Goal: Task Accomplishment & Management: Use online tool/utility

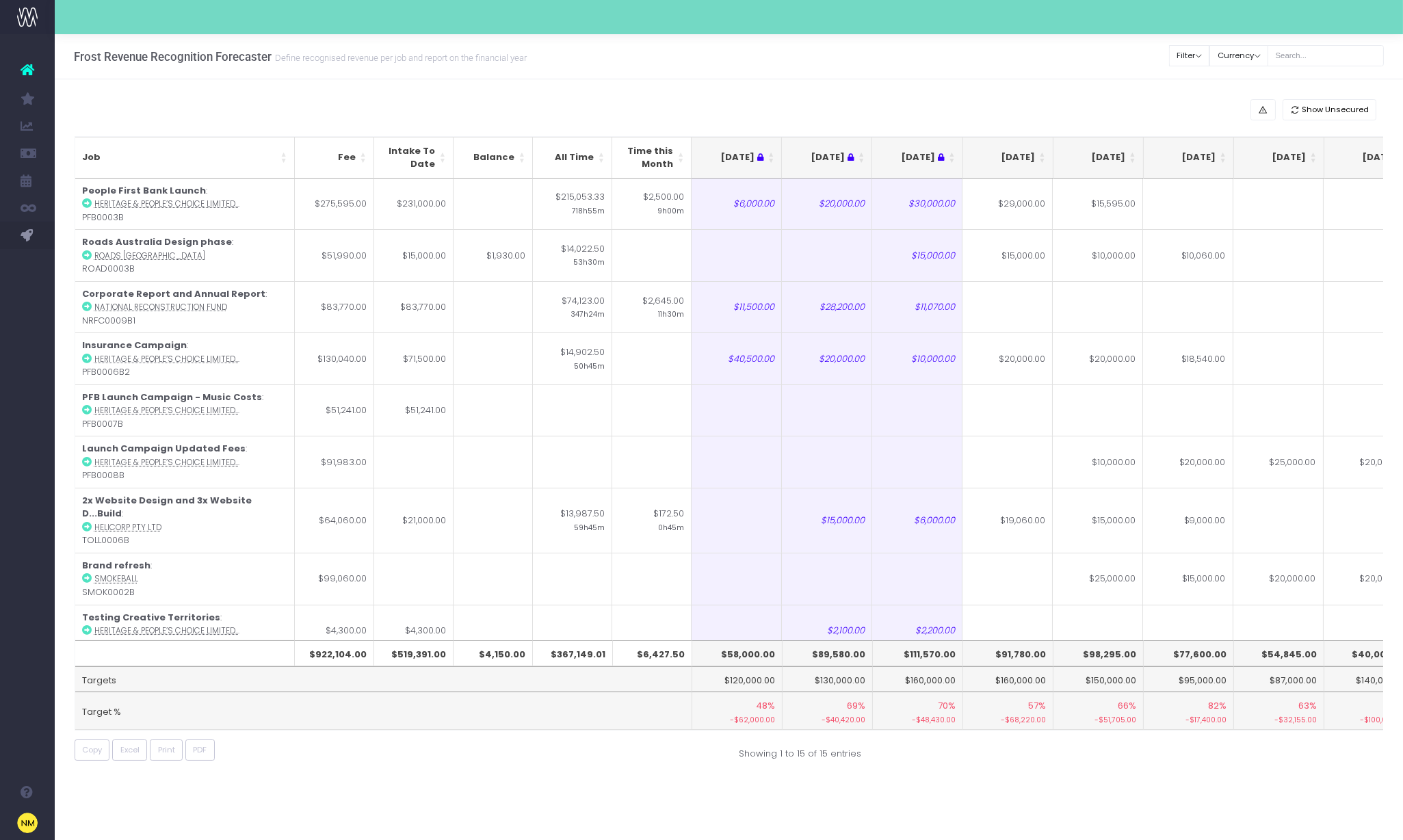
click at [1018, 654] on th "$91,780.00" at bounding box center [1008, 653] width 90 height 26
copy th "91,780.00"
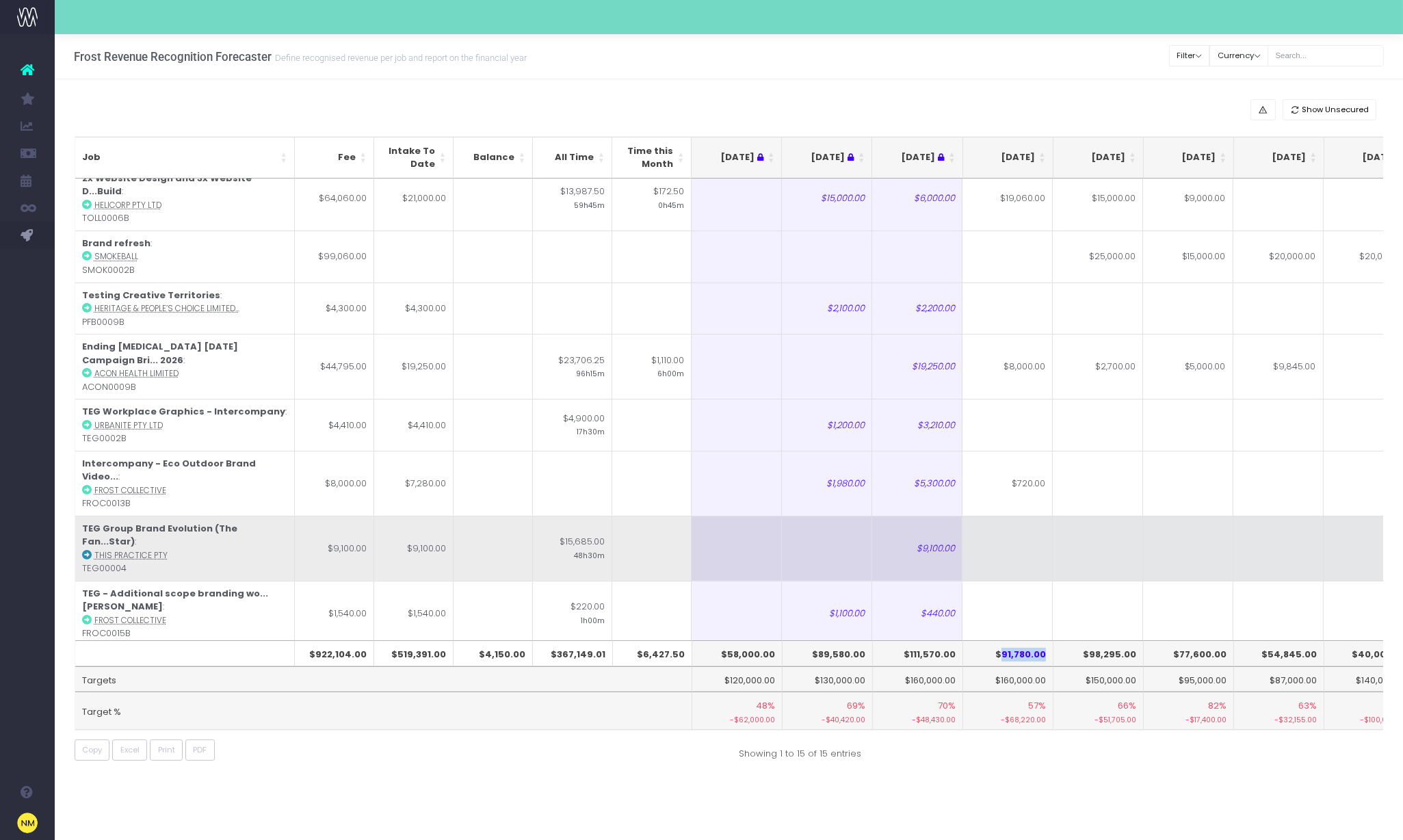
scroll to position [324, 0]
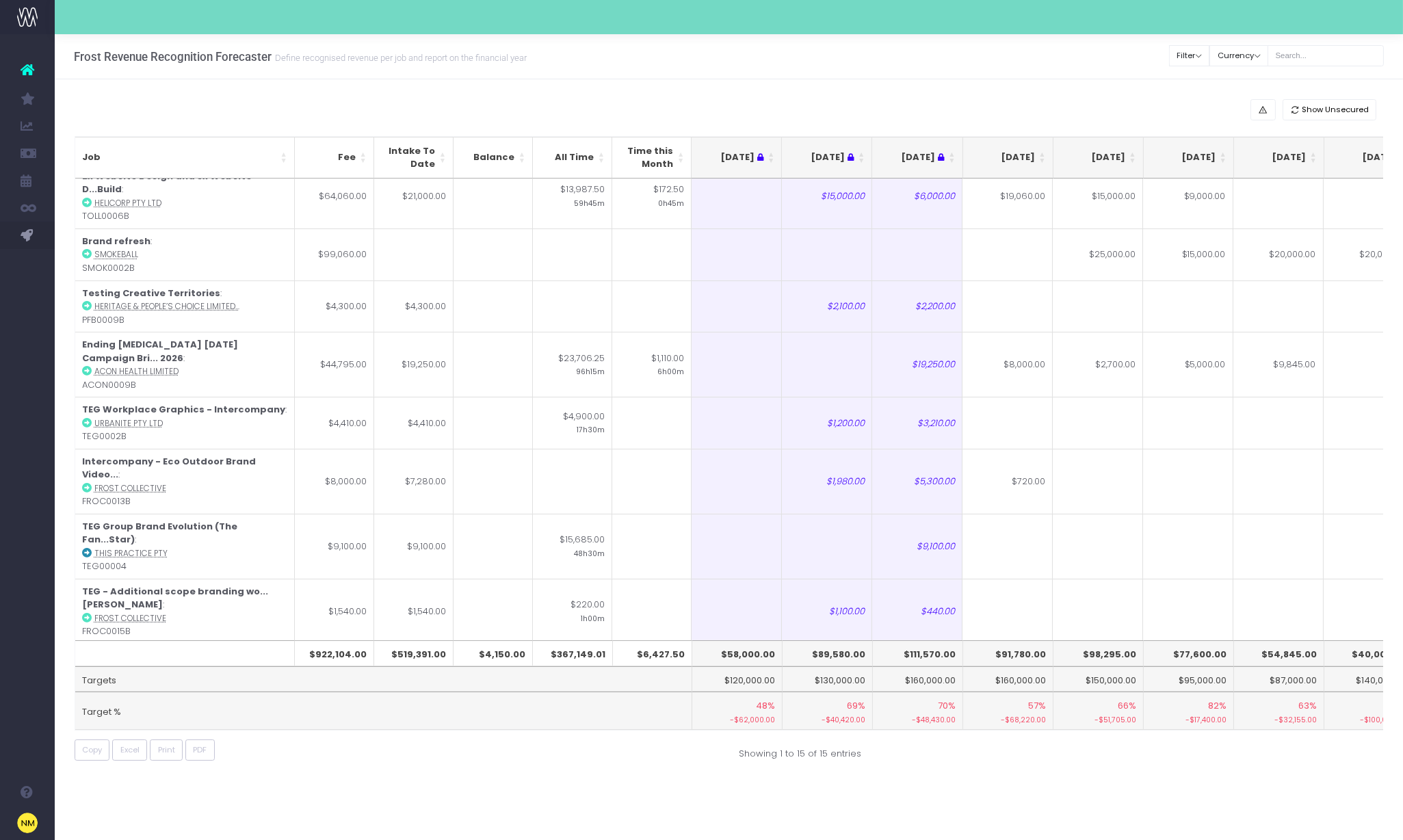
click at [1004, 643] on td at bounding box center [1008, 669] width 90 height 52
type input "2200"
click at [1153, 643] on td at bounding box center [1188, 669] width 90 height 52
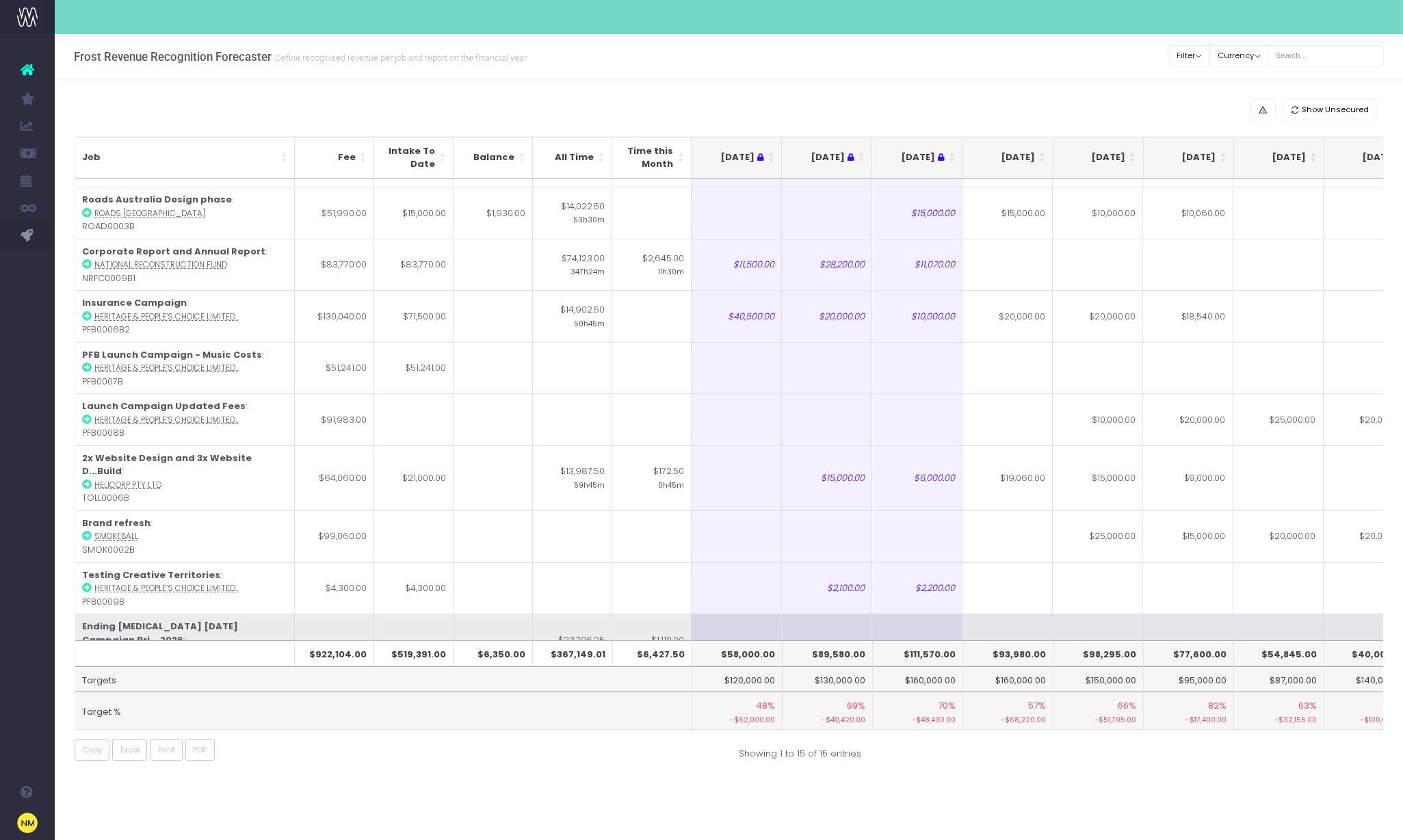
scroll to position [0, 0]
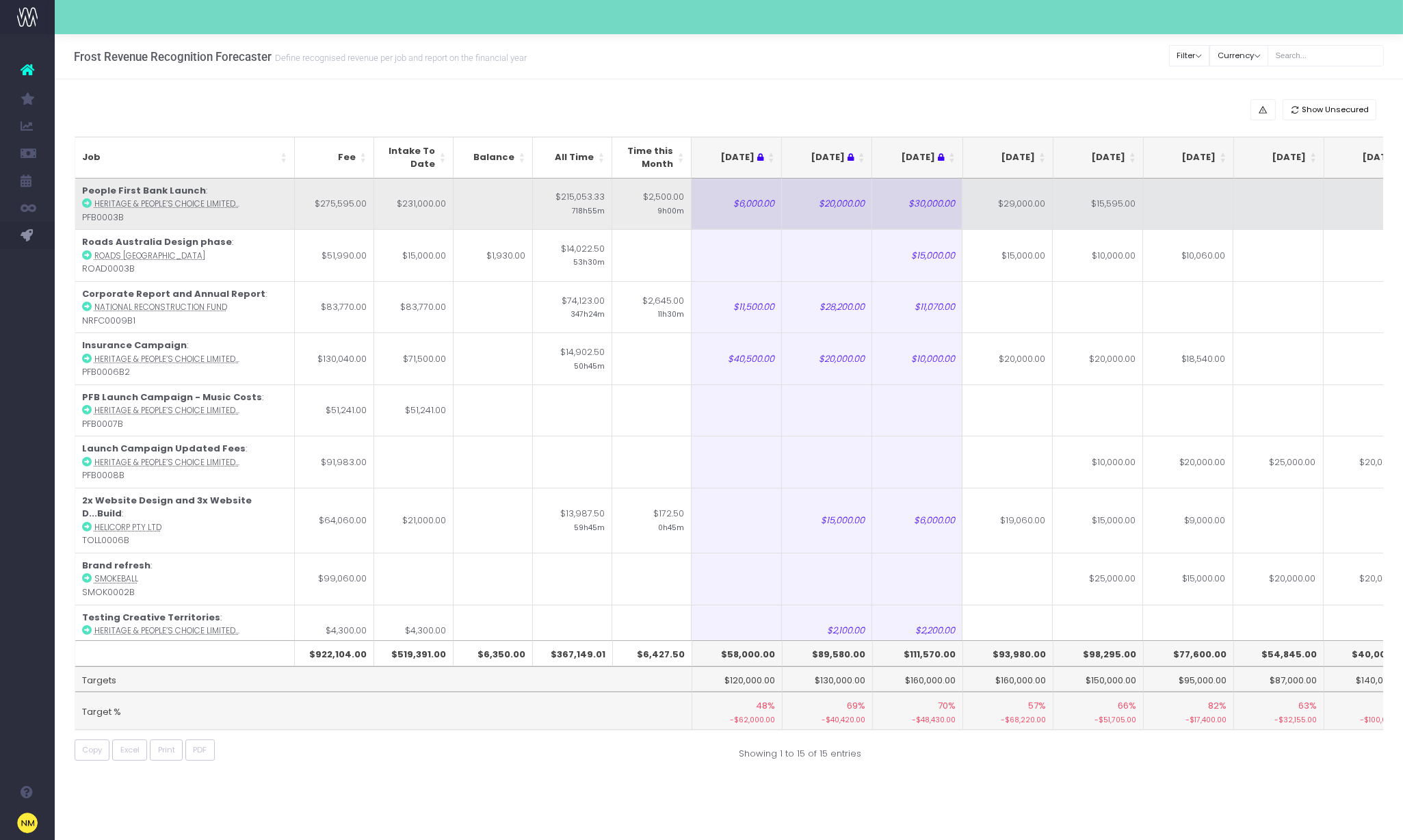
click at [1022, 203] on td "$29,000.00" at bounding box center [1008, 204] width 90 height 51
type input "$29,000.00"
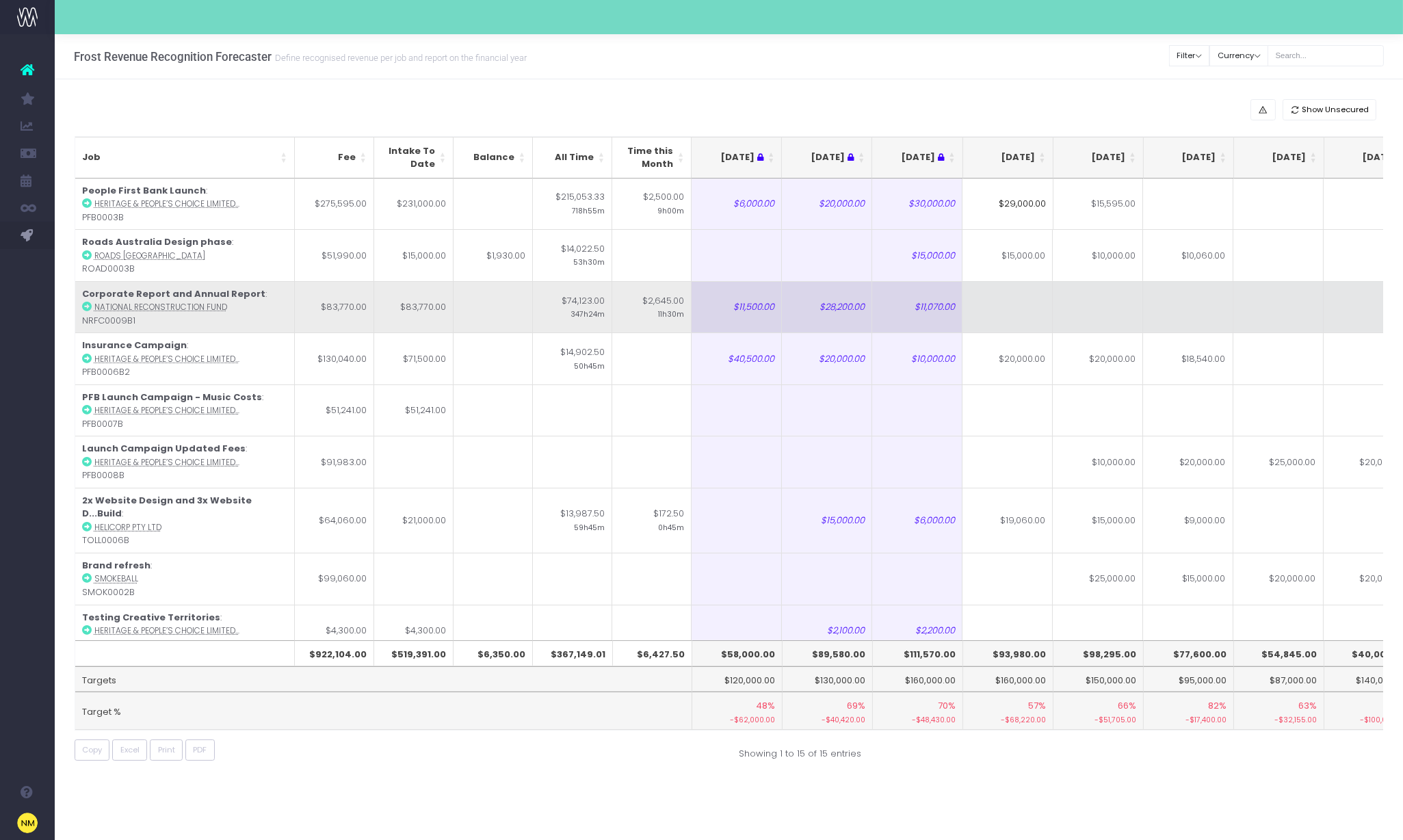
click at [1002, 309] on td at bounding box center [1008, 307] width 90 height 52
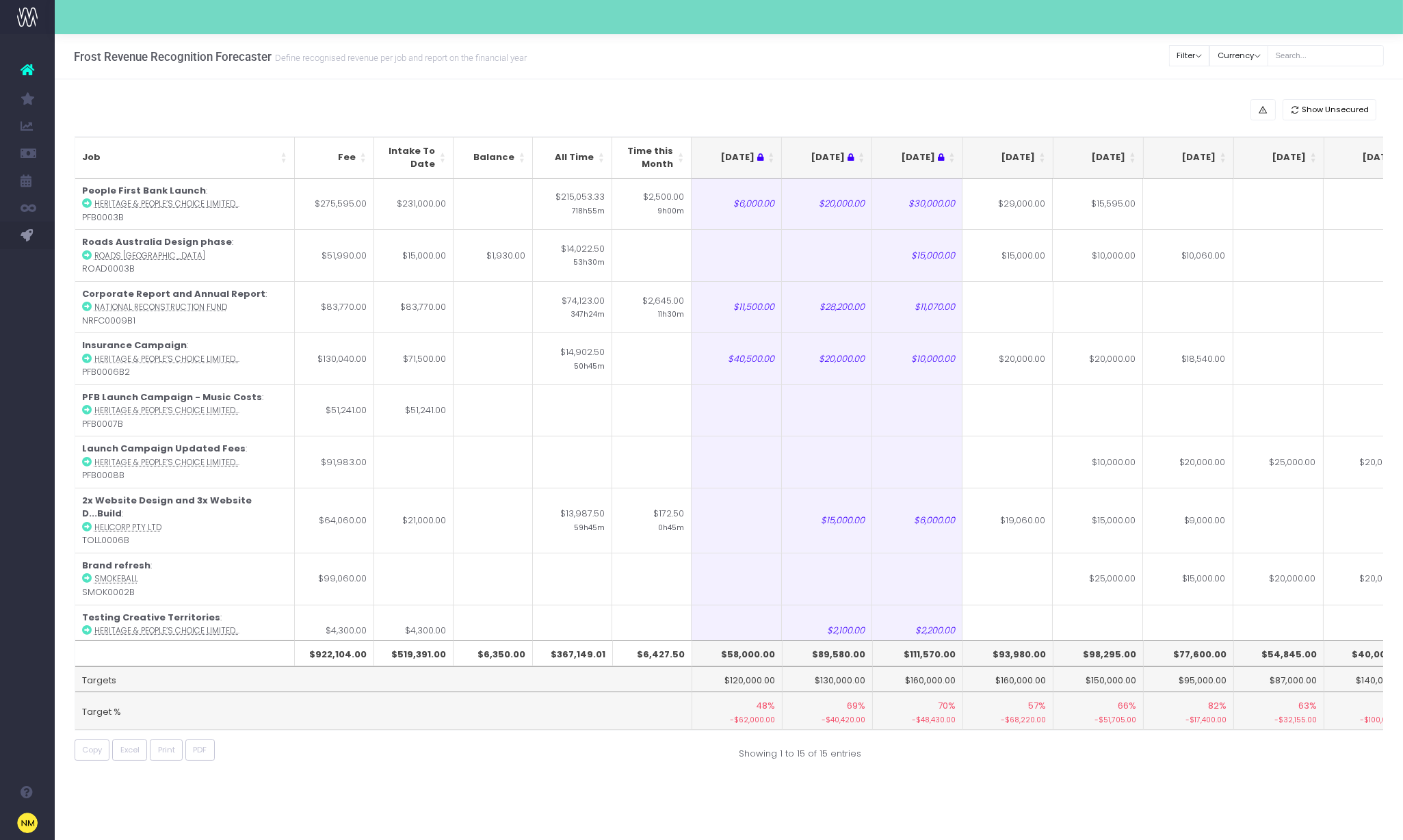
click at [1018, 306] on input at bounding box center [1008, 307] width 90 height 52
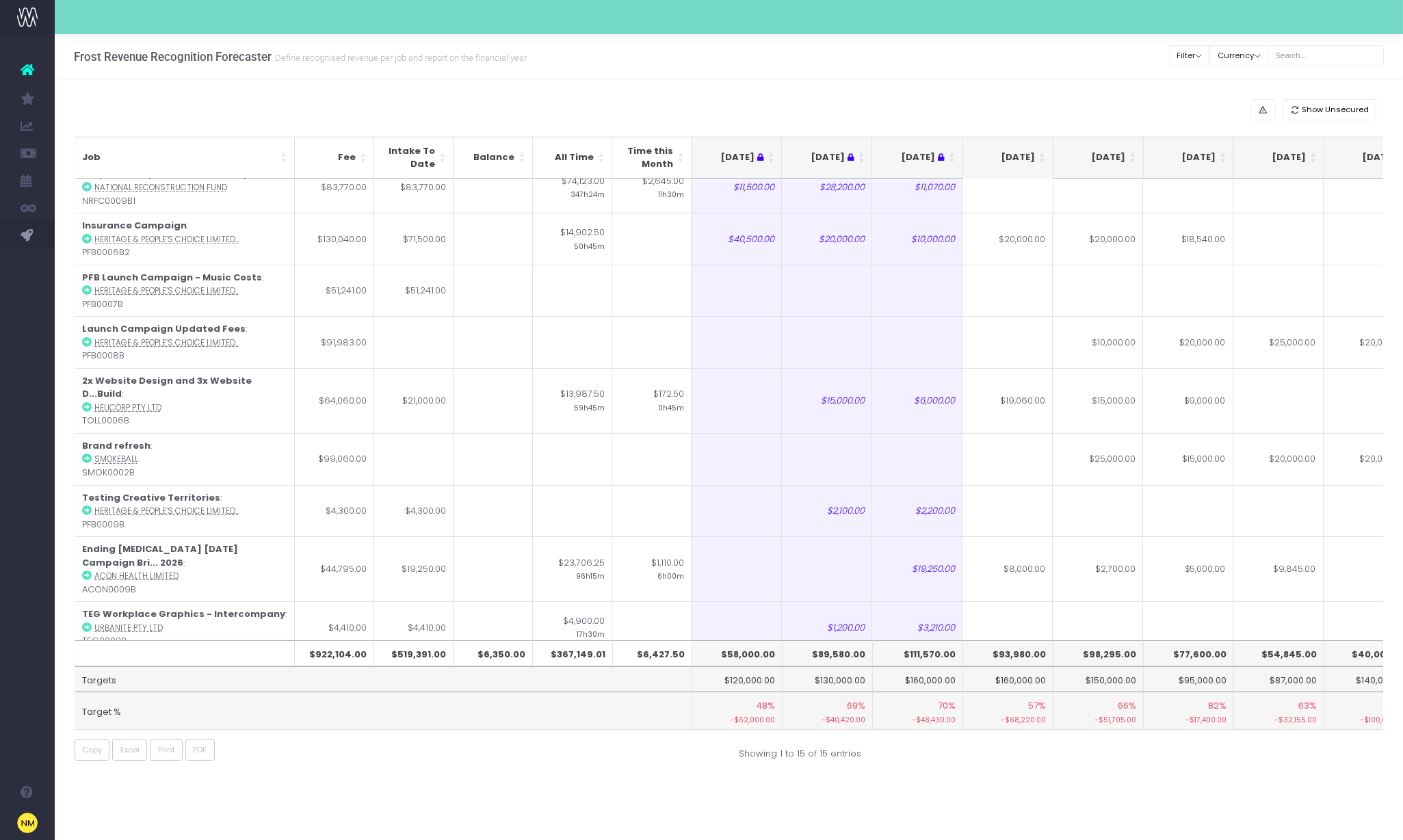
scroll to position [324, 0]
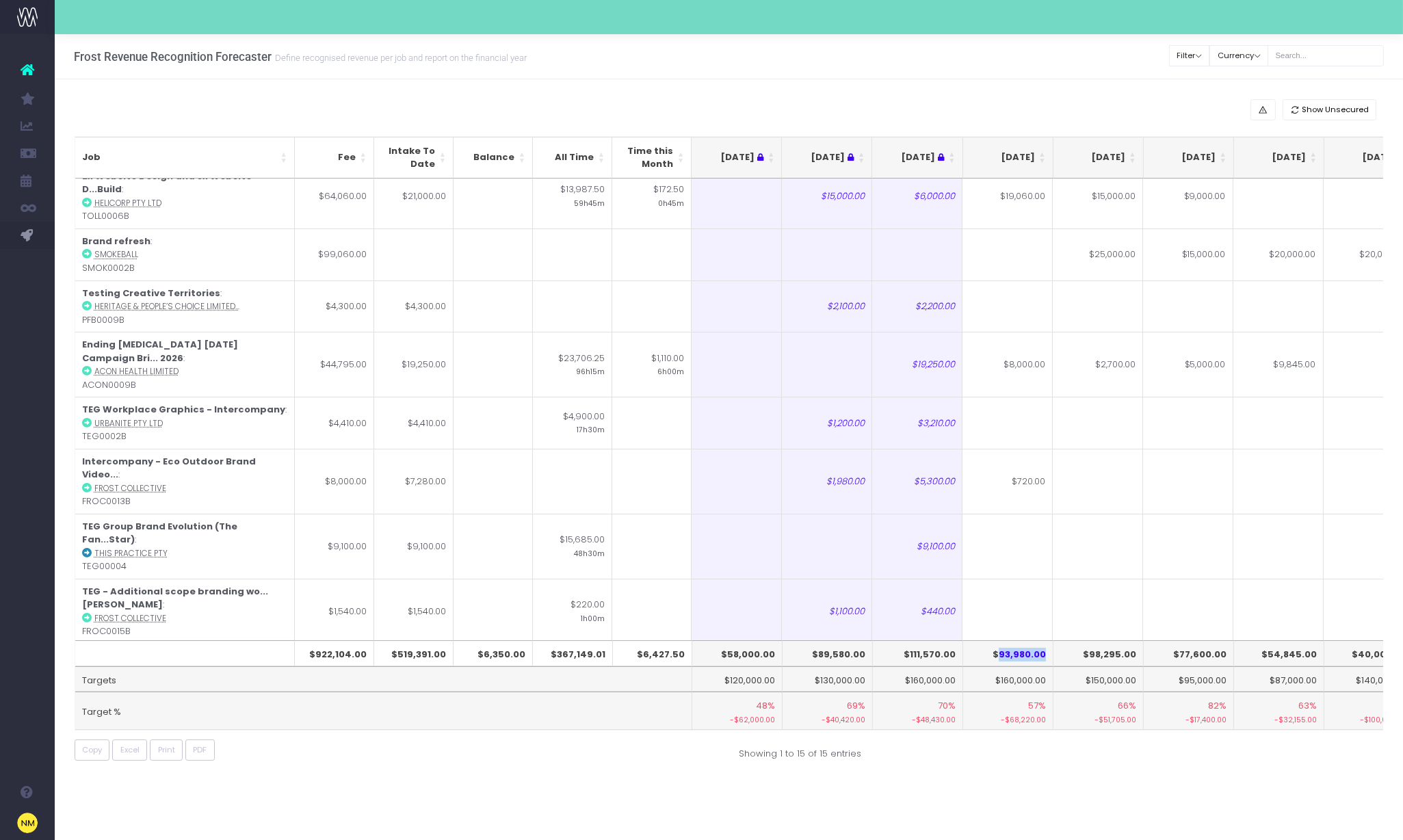
drag, startPoint x: 1003, startPoint y: 653, endPoint x: 1046, endPoint y: 655, distance: 43.0
click at [1046, 655] on th "$93,980.00" at bounding box center [1008, 653] width 90 height 26
click at [1088, 652] on th "$98,295.00" at bounding box center [1098, 653] width 90 height 26
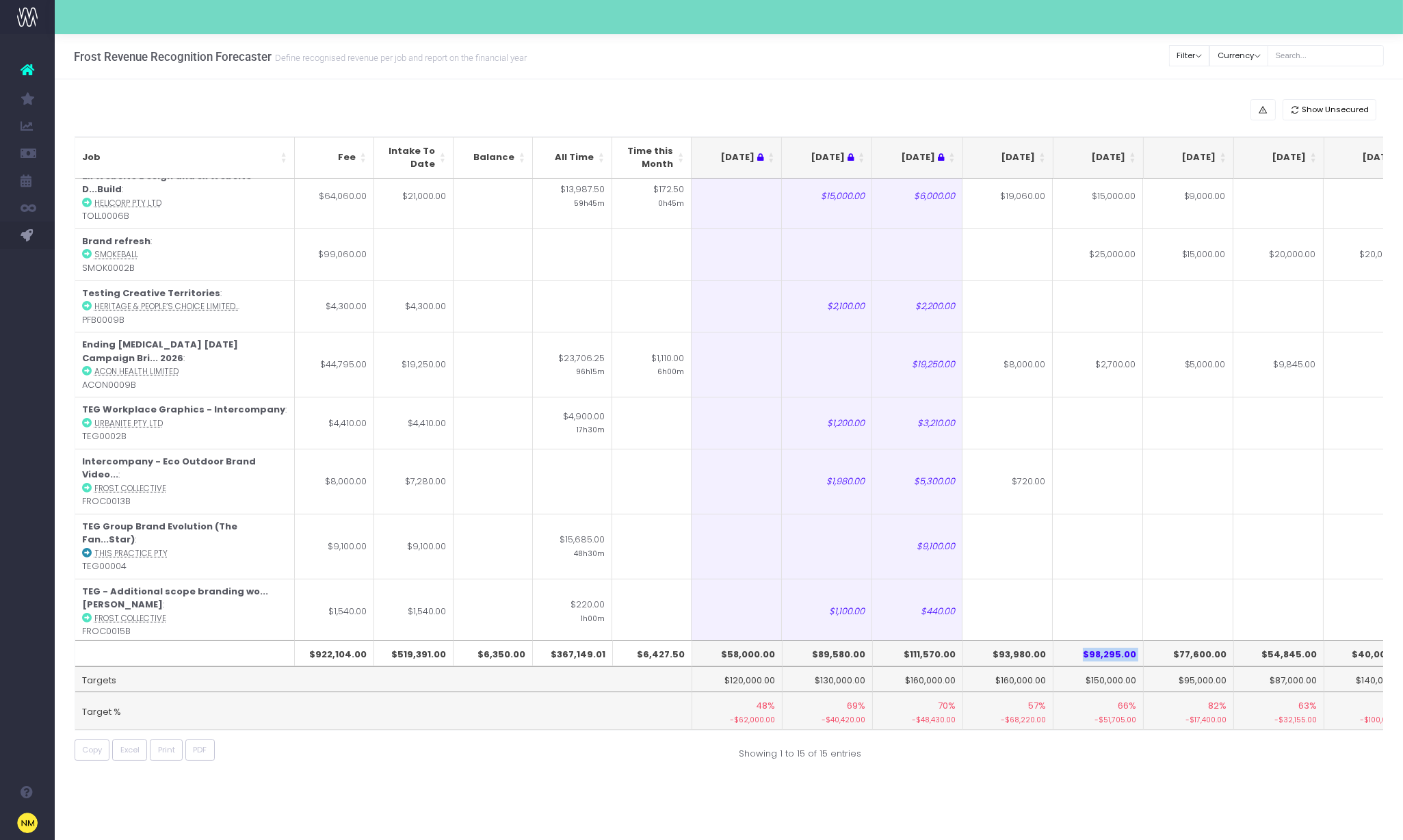
copy th "$98,295.00"
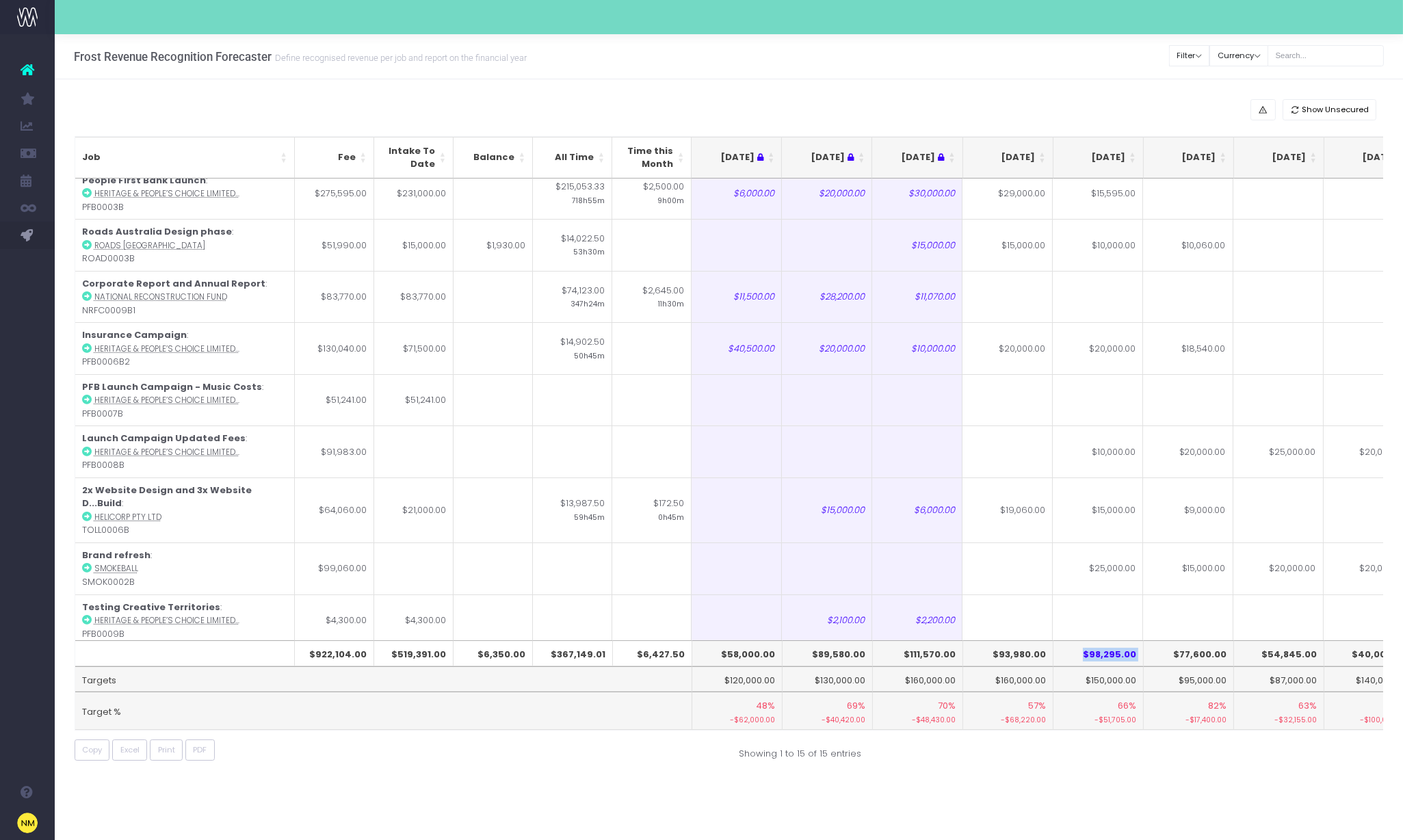
scroll to position [0, 0]
